Goal: Entertainment & Leisure: Consume media (video, audio)

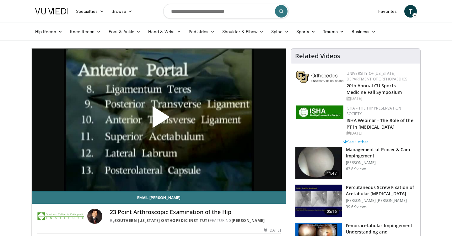
click at [159, 120] on span "Video Player" at bounding box center [159, 120] width 0 height 0
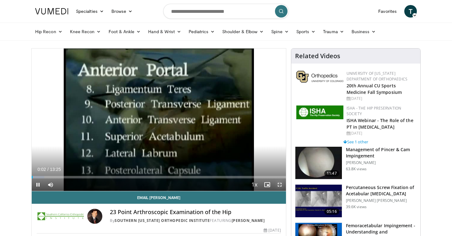
click at [280, 183] on span "Video Player" at bounding box center [279, 185] width 13 height 13
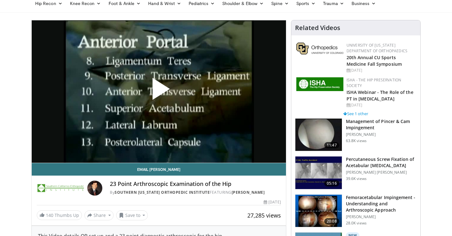
scroll to position [8, 0]
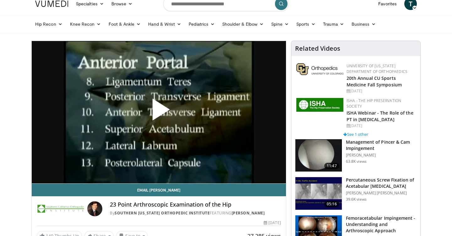
click at [159, 112] on span "Video Player" at bounding box center [159, 112] width 0 height 0
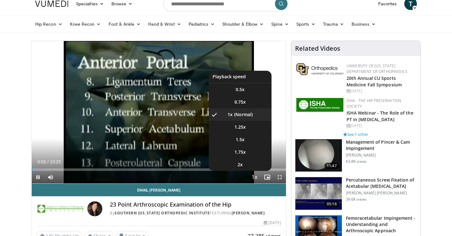
click at [251, 178] on span "Video Player" at bounding box center [254, 178] width 9 height 13
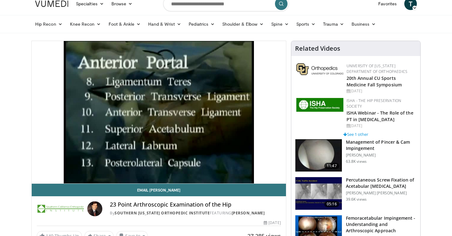
click at [251, 178] on div "10 seconds Tap to unmute" at bounding box center [159, 112] width 254 height 143
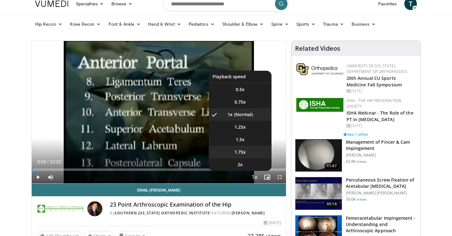
click at [246, 151] on li "1.75x" at bounding box center [240, 152] width 63 height 13
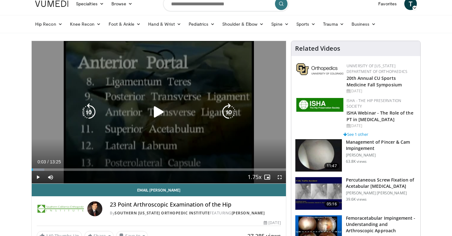
click at [183, 142] on div "10 seconds Tap to unmute" at bounding box center [159, 112] width 254 height 143
